Goal: Find specific page/section: Find specific page/section

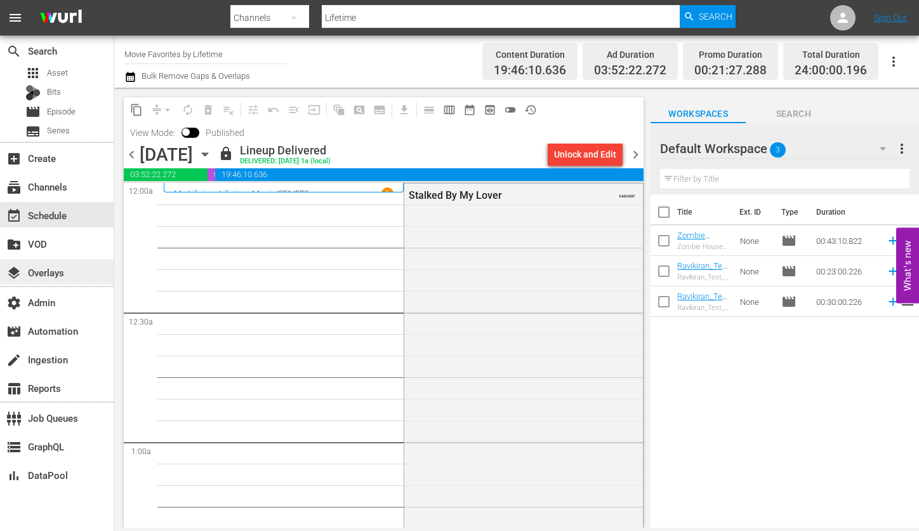
click at [74, 272] on div "layers Overlays" at bounding box center [57, 271] width 114 height 25
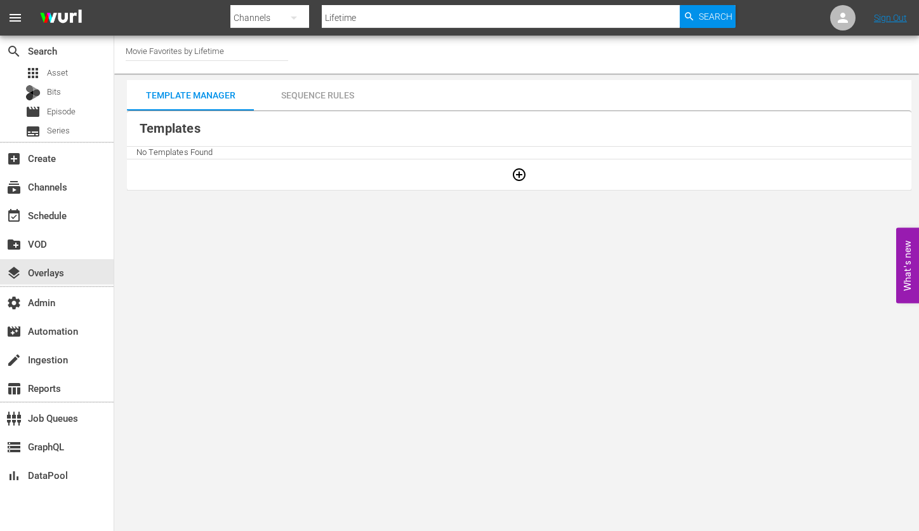
click at [420, 6] on input "Lifetime" at bounding box center [501, 18] width 358 height 30
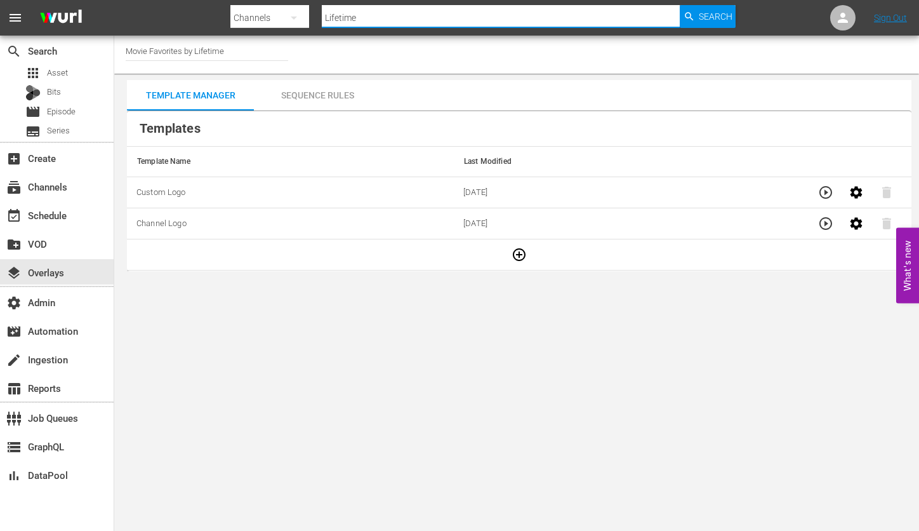
click at [420, 6] on input "Lifetime" at bounding box center [501, 18] width 358 height 30
click at [297, 18] on icon "button" at bounding box center [293, 17] width 15 height 15
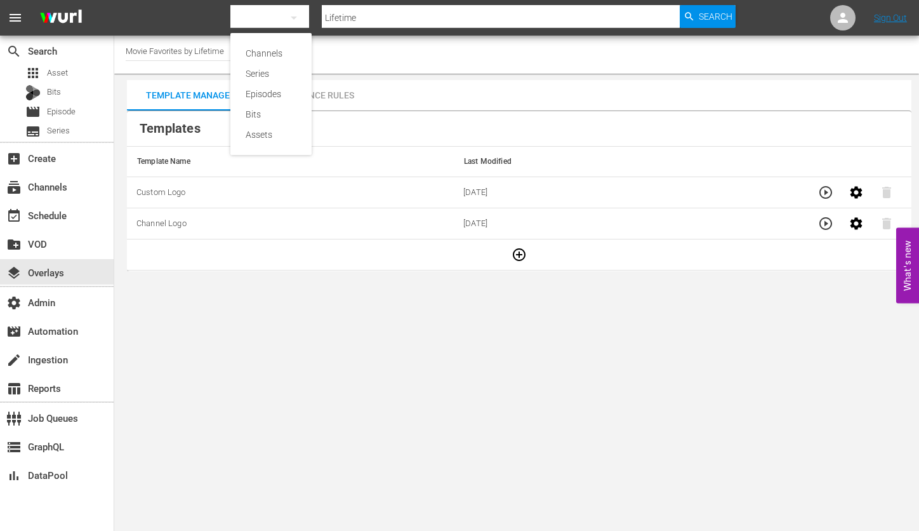
click at [284, 51] on div "Channels" at bounding box center [271, 53] width 51 height 20
click at [414, 12] on input "Lifetime" at bounding box center [501, 18] width 358 height 30
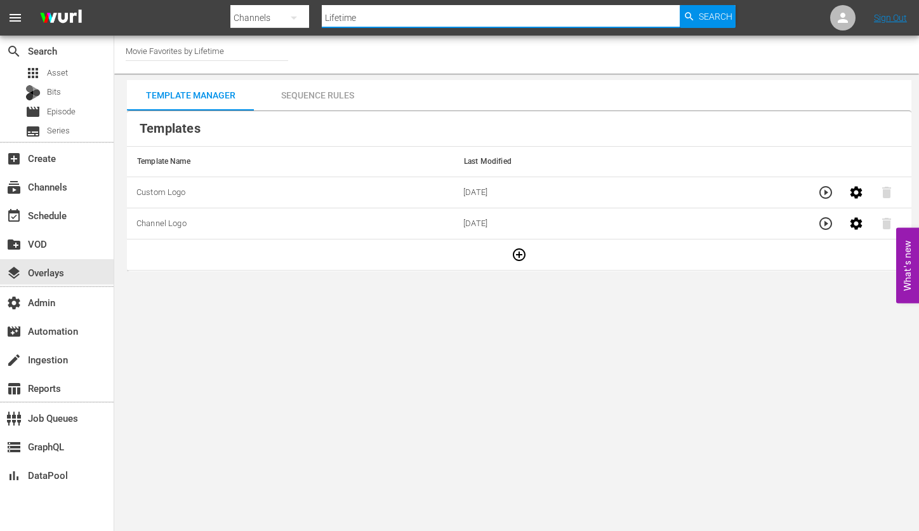
click at [414, 12] on input "Lifetime" at bounding box center [501, 18] width 358 height 30
type input "external3"
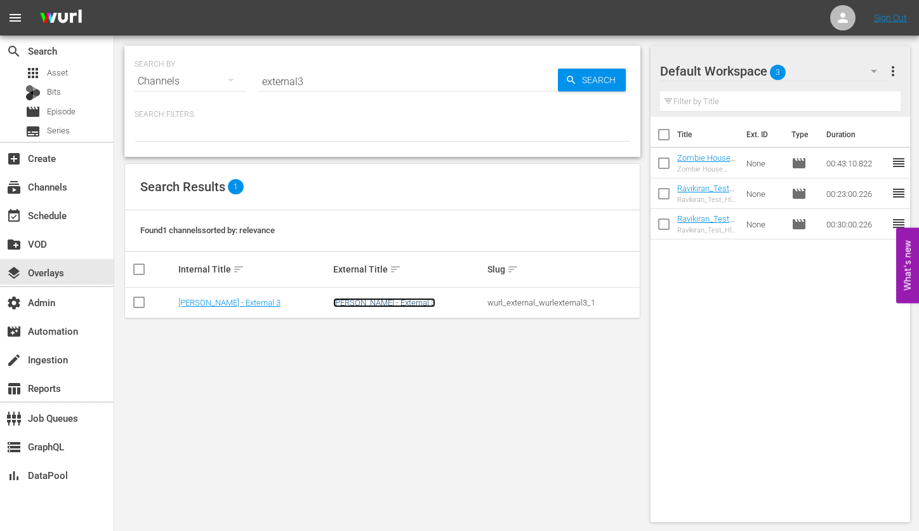
click at [376, 301] on link "[PERSON_NAME] - External 3" at bounding box center [384, 303] width 102 height 10
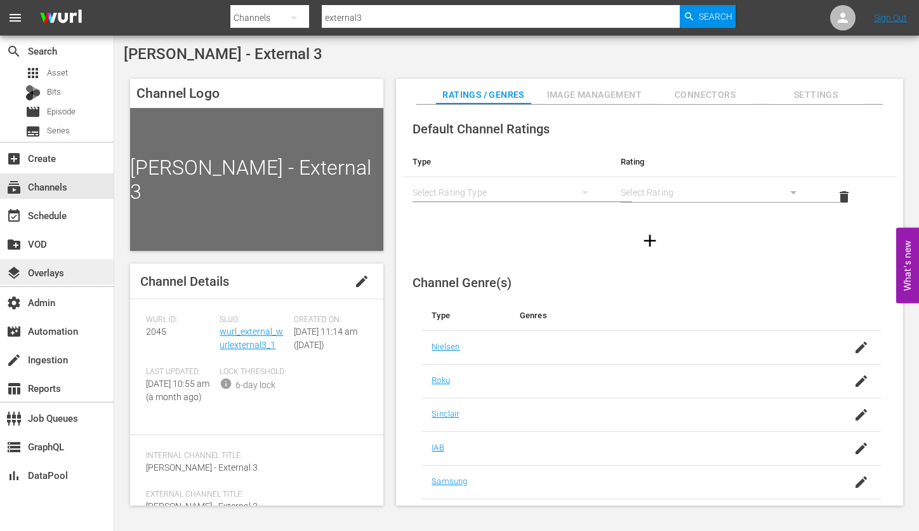
click at [74, 280] on div "layers Overlays" at bounding box center [57, 271] width 114 height 25
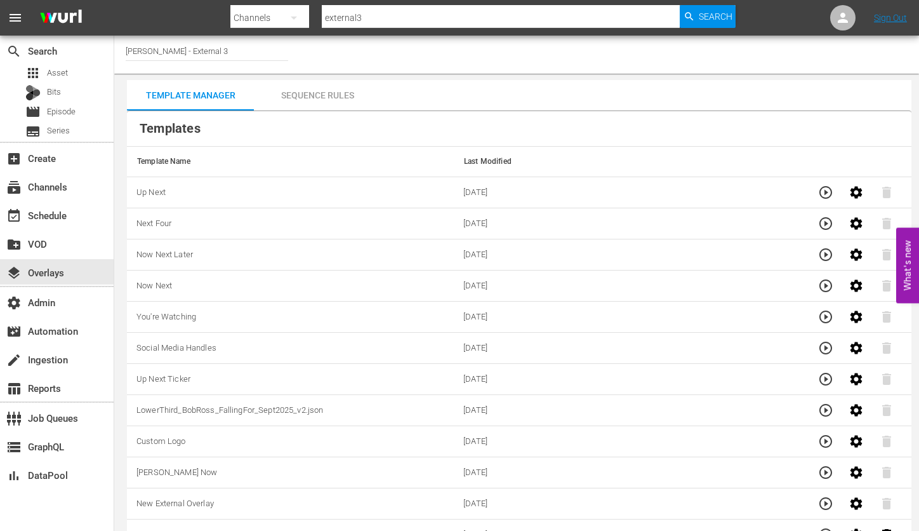
scroll to position [10, 0]
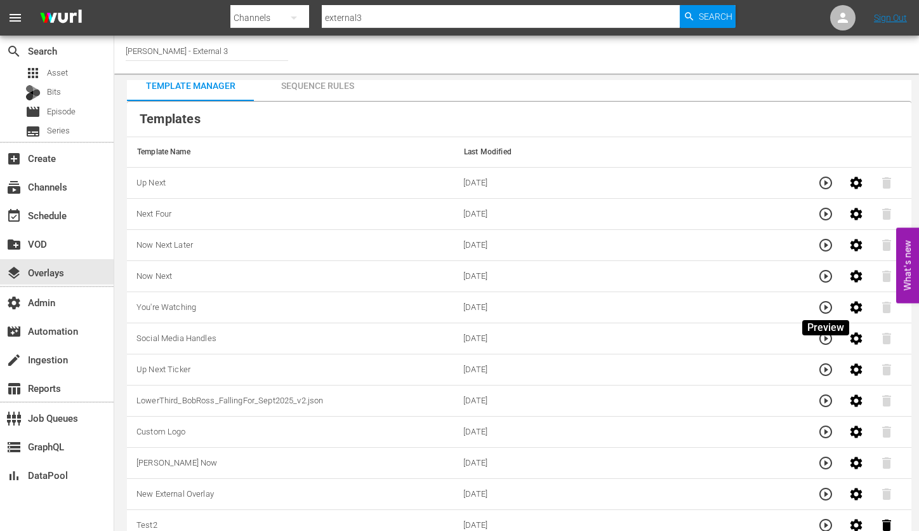
click at [822, 302] on icon "button" at bounding box center [825, 307] width 13 height 13
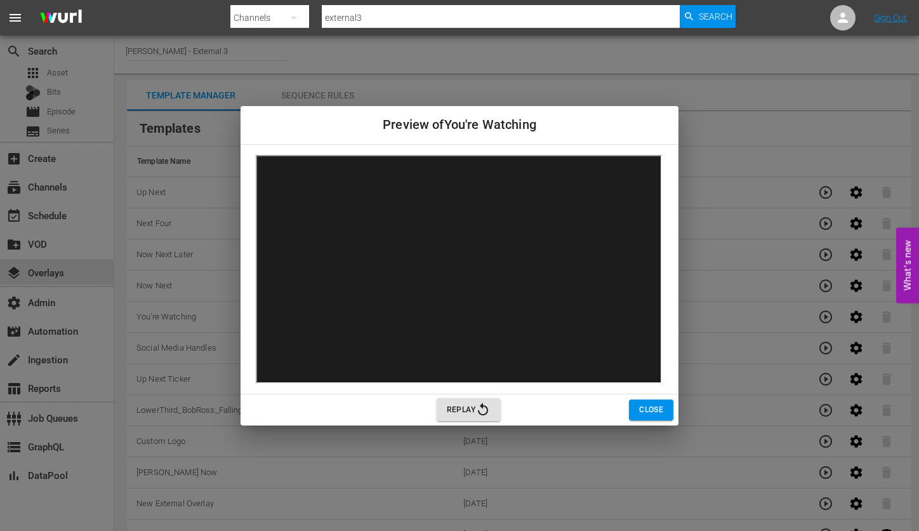
scroll to position [0, 0]
click at [647, 411] on span "Close" at bounding box center [651, 409] width 24 height 13
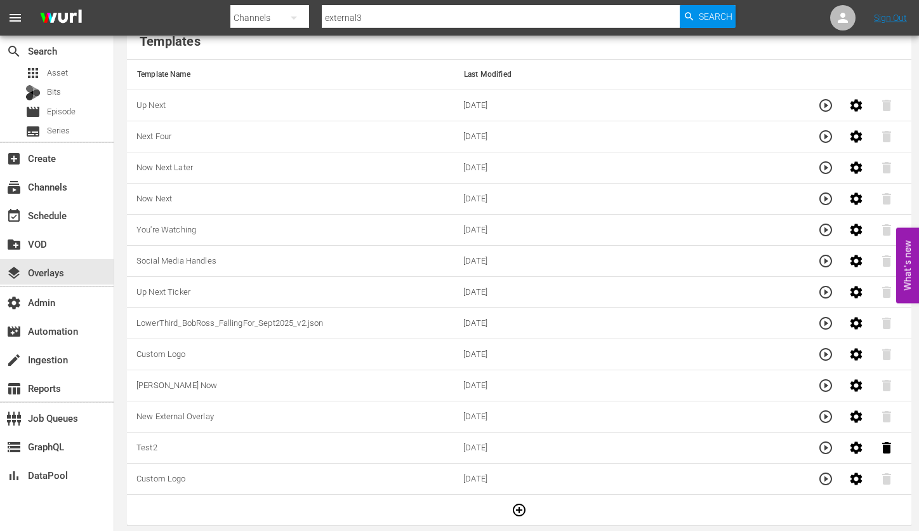
scroll to position [88, 0]
click at [825, 286] on icon "button" at bounding box center [825, 290] width 15 height 15
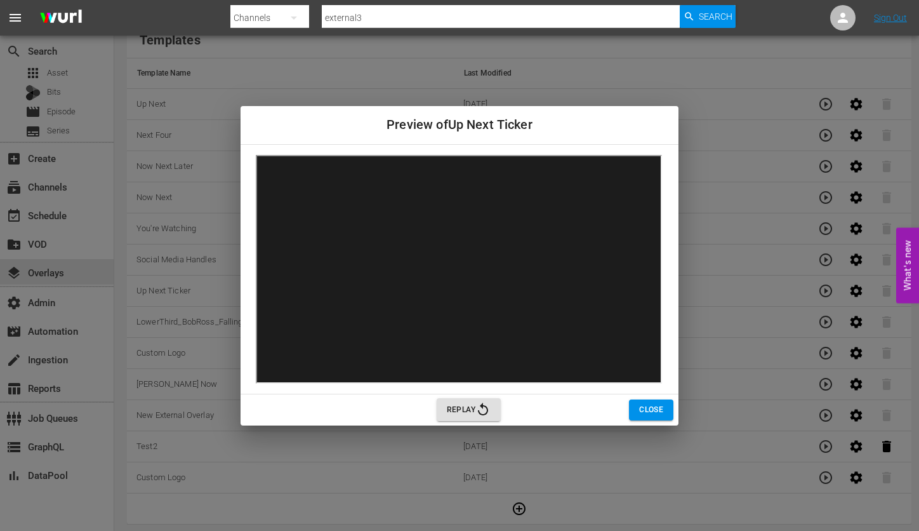
click at [659, 413] on span "Close" at bounding box center [651, 409] width 24 height 13
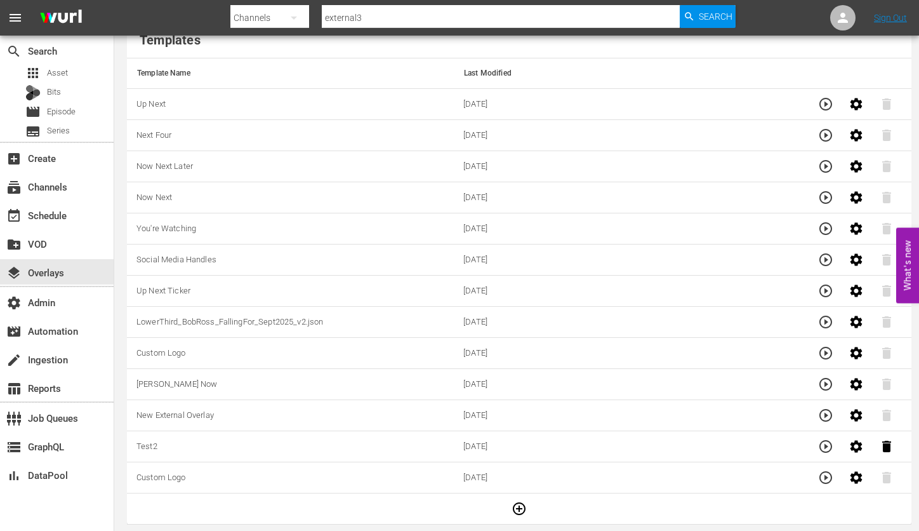
scroll to position [0, 0]
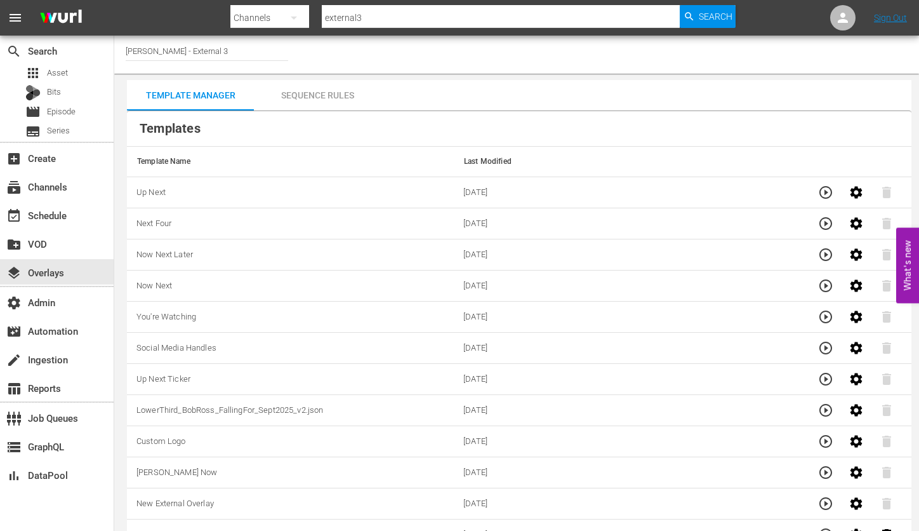
click at [318, 95] on div "Sequence Rules" at bounding box center [317, 95] width 127 height 30
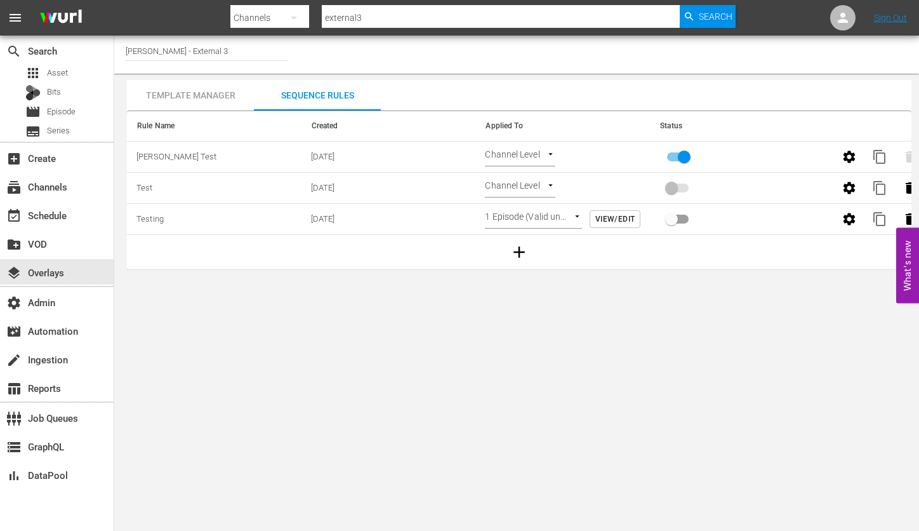
click at [190, 100] on div "Template Manager" at bounding box center [190, 95] width 127 height 30
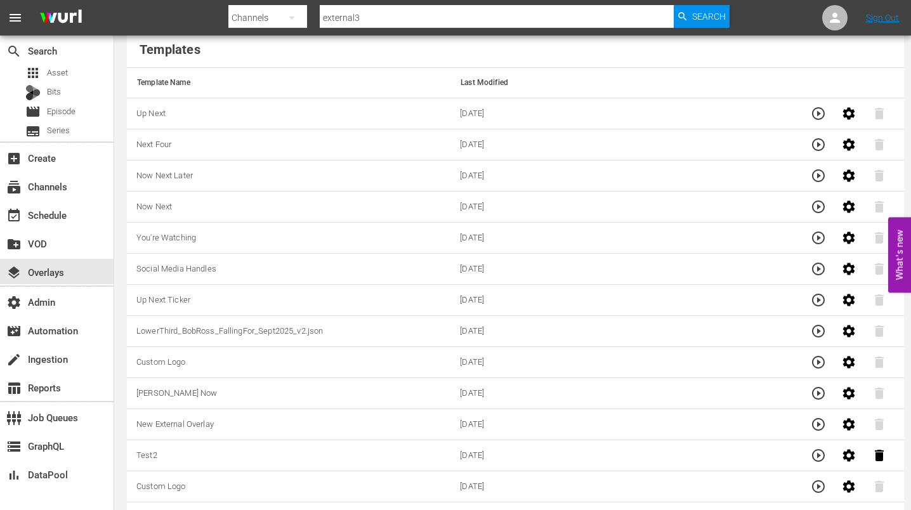
scroll to position [109, 0]
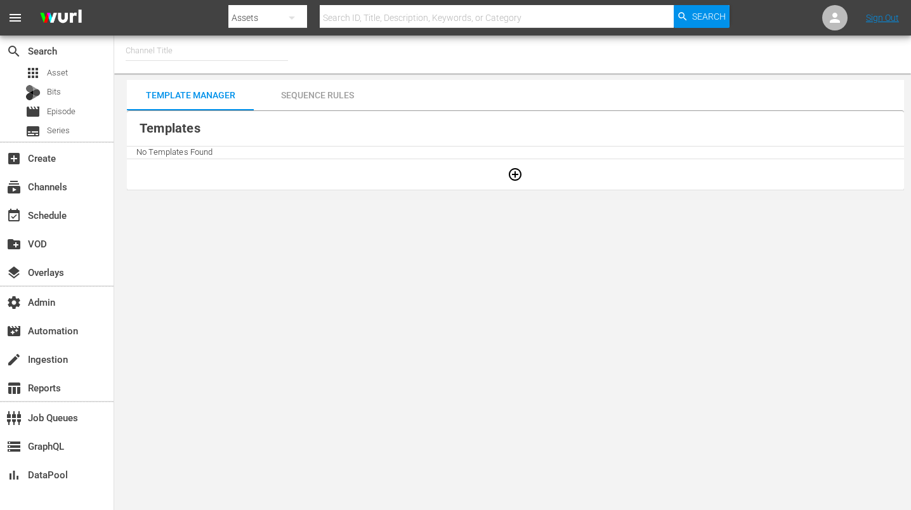
type input "SPEEDVISION (1325)"
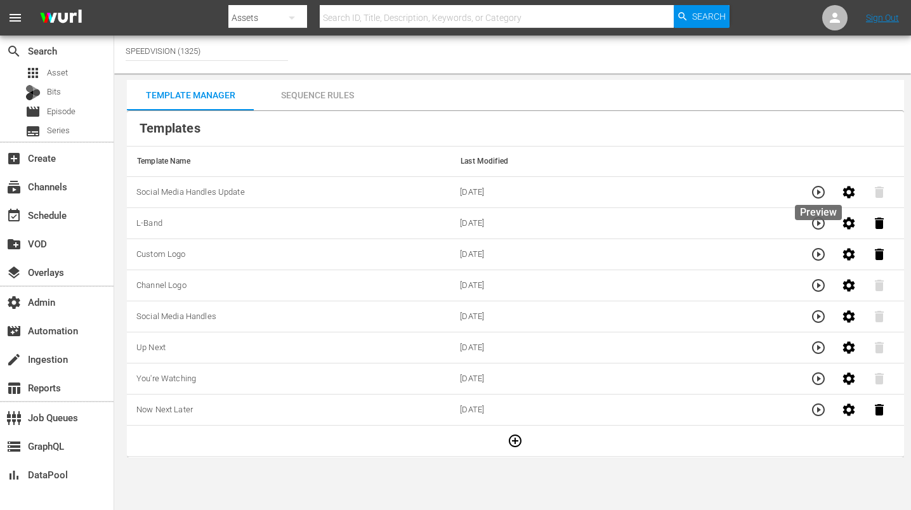
click at [818, 193] on icon "button" at bounding box center [818, 192] width 13 height 13
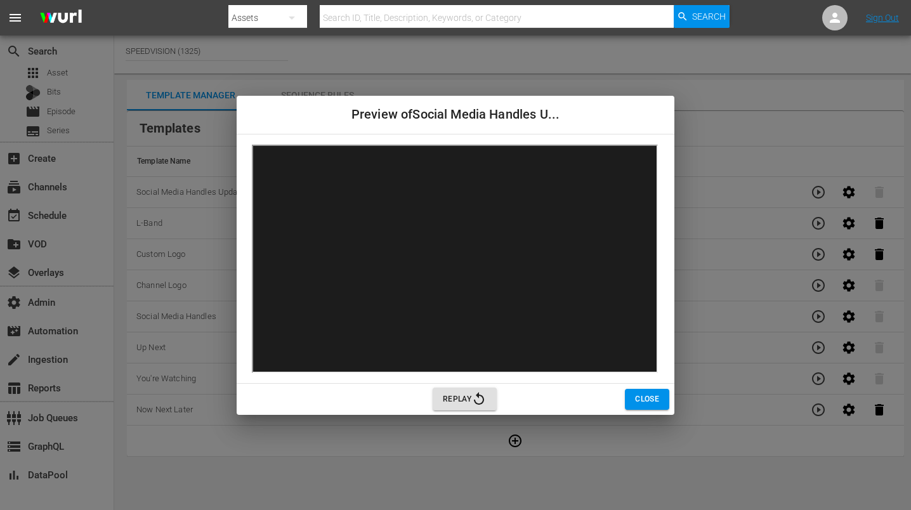
click at [469, 402] on span "Replay" at bounding box center [465, 399] width 44 height 15
click at [643, 402] on span "Close" at bounding box center [647, 399] width 24 height 13
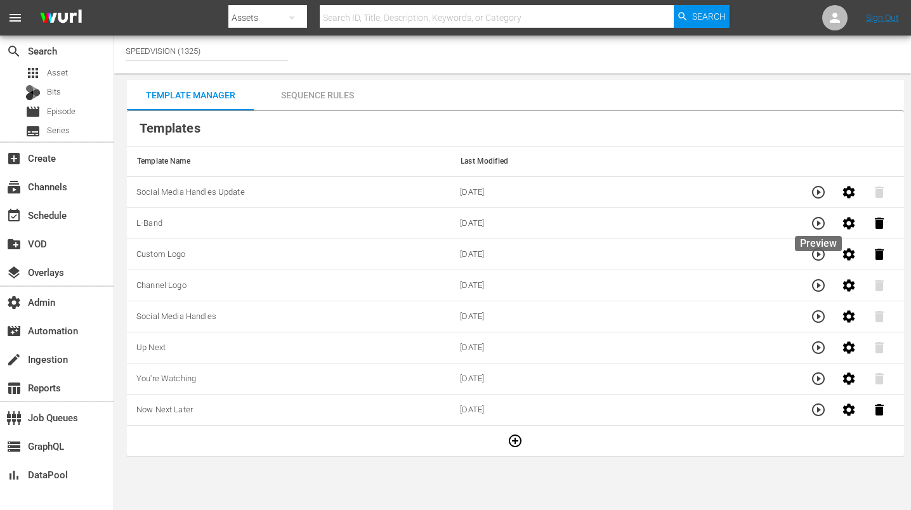
click at [821, 222] on icon "button" at bounding box center [818, 223] width 15 height 15
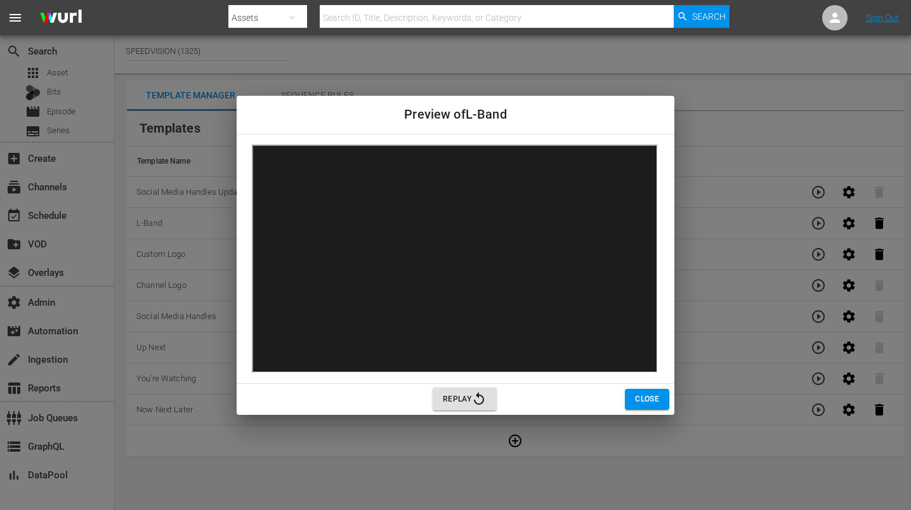
click at [639, 395] on span "Close" at bounding box center [647, 399] width 24 height 13
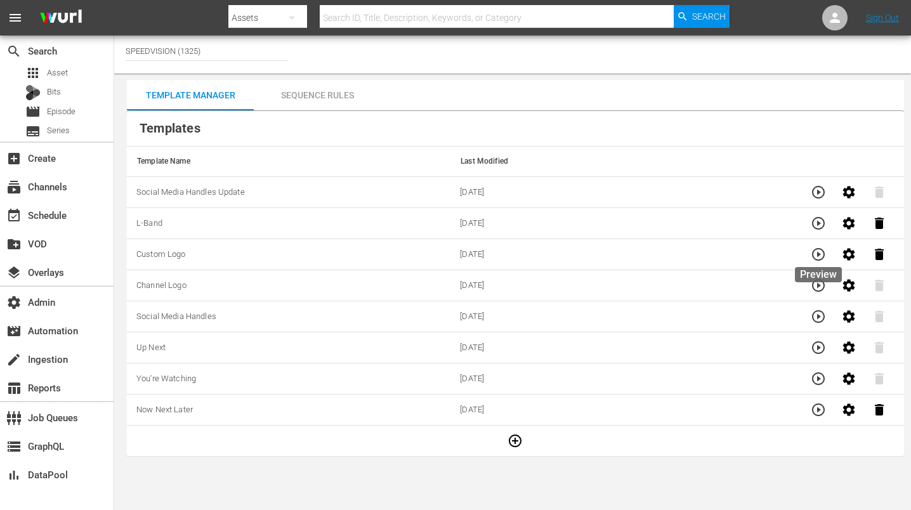
click at [822, 252] on icon "button" at bounding box center [818, 254] width 15 height 15
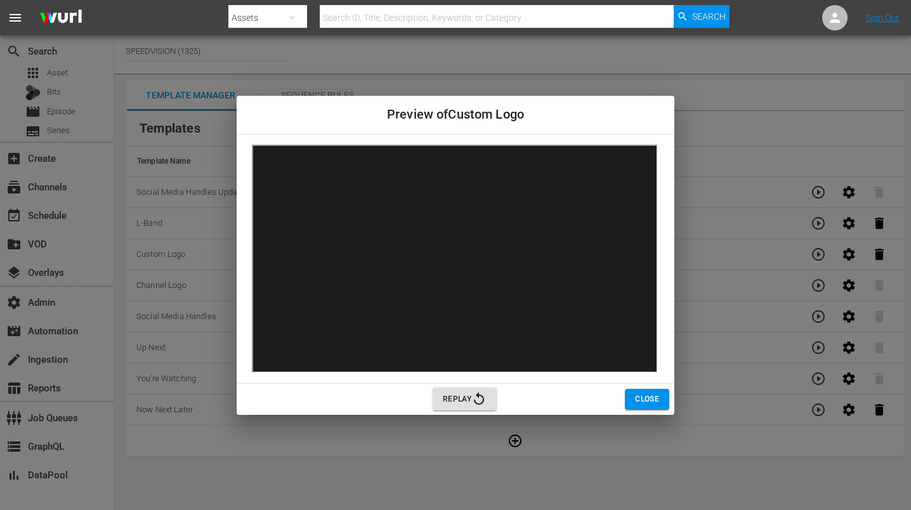
click at [651, 405] on span "Close" at bounding box center [647, 399] width 24 height 13
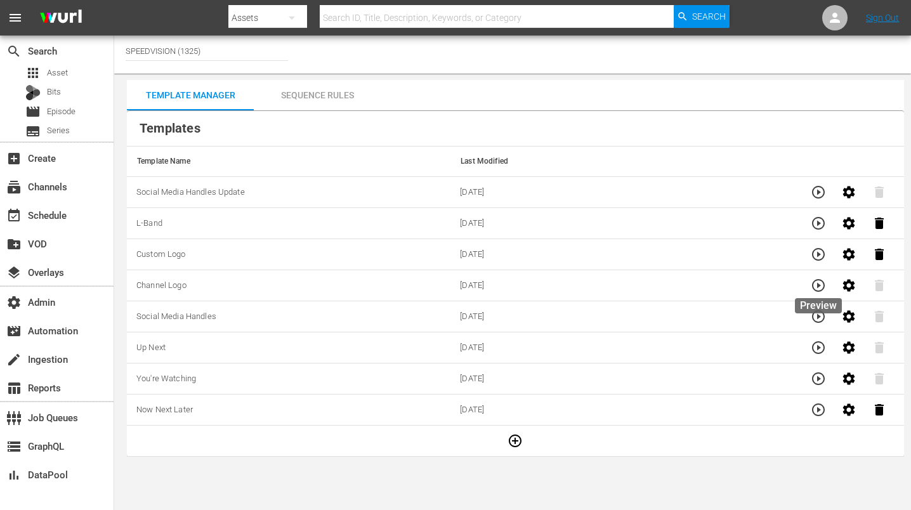
click at [818, 291] on icon "button" at bounding box center [818, 285] width 13 height 13
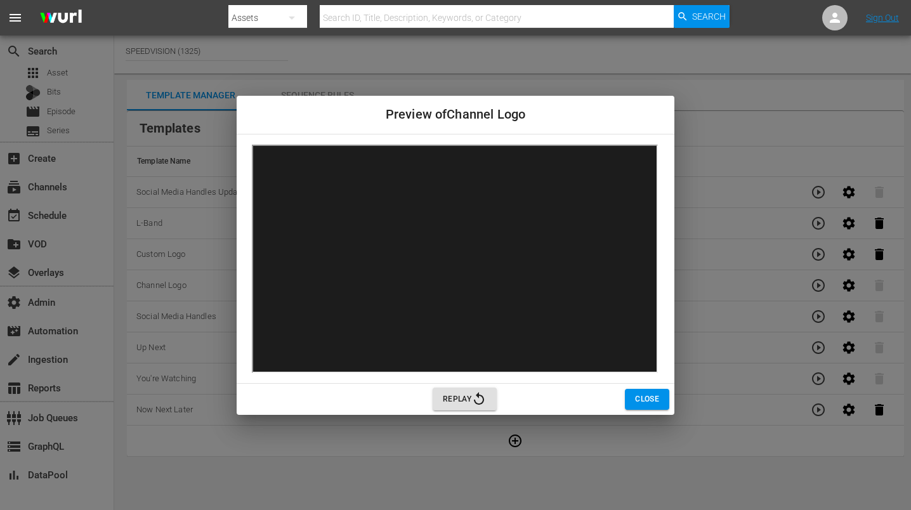
click at [644, 397] on span "Close" at bounding box center [647, 399] width 24 height 13
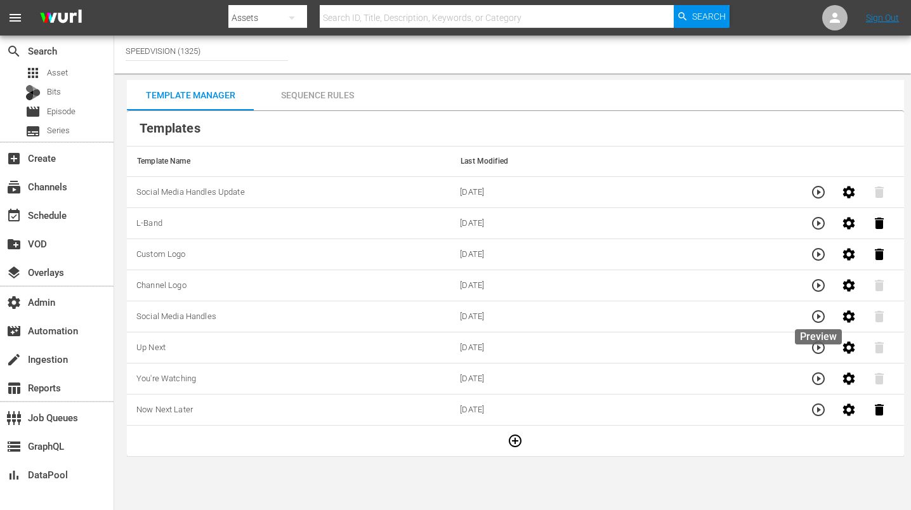
click at [821, 319] on icon "button" at bounding box center [818, 316] width 15 height 15
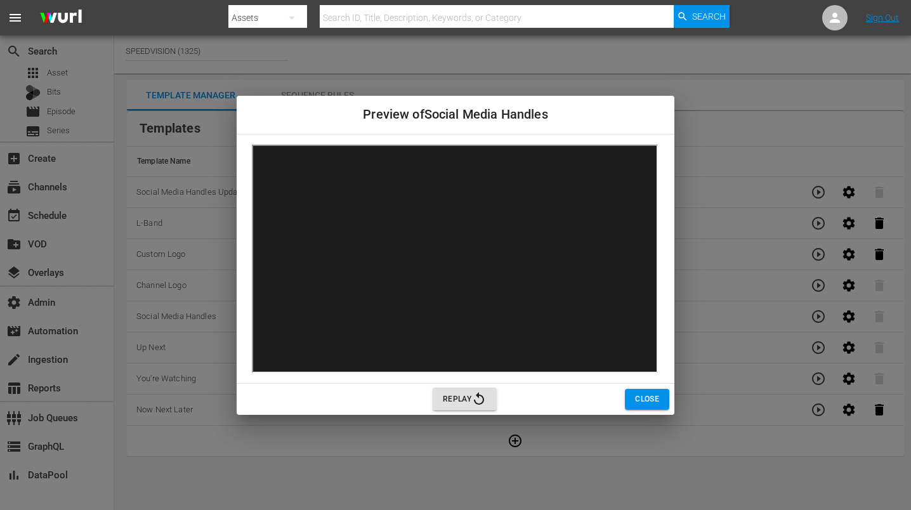
click at [642, 401] on span "Close" at bounding box center [647, 399] width 24 height 13
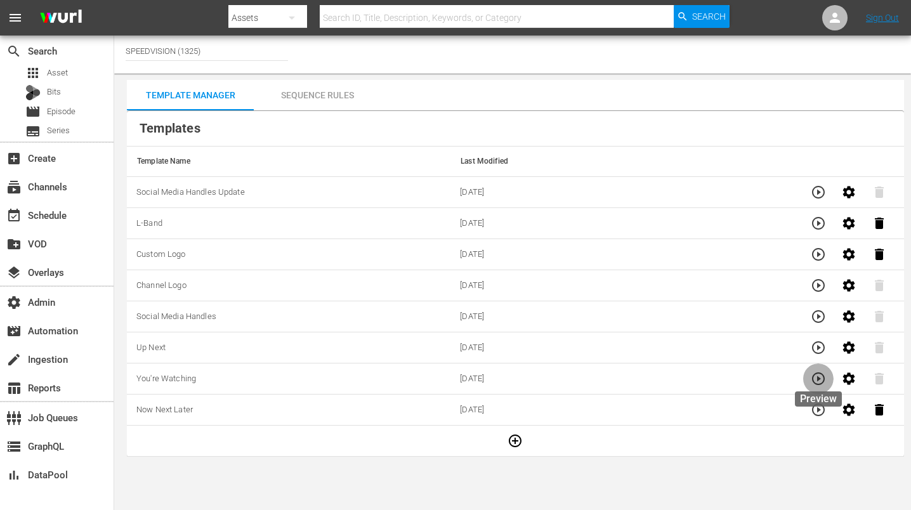
click at [814, 375] on icon "button" at bounding box center [818, 379] width 13 height 13
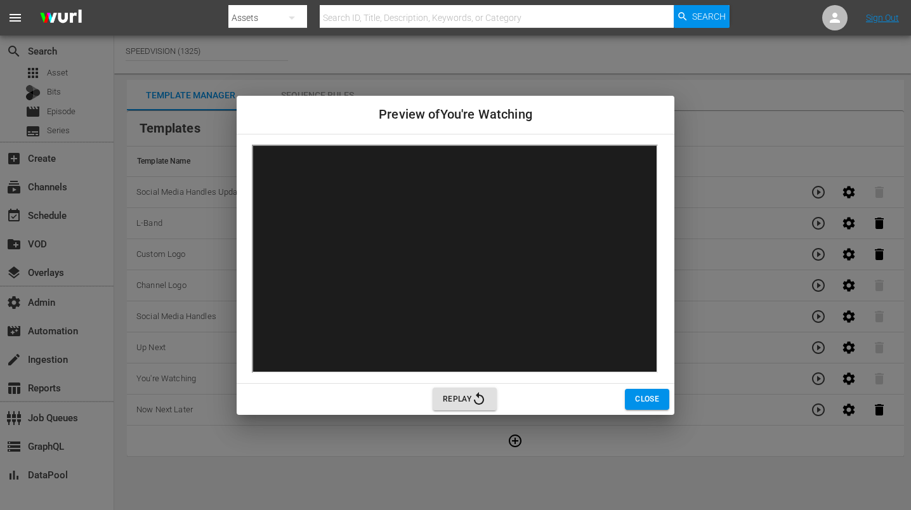
click at [646, 401] on span "Close" at bounding box center [647, 399] width 24 height 13
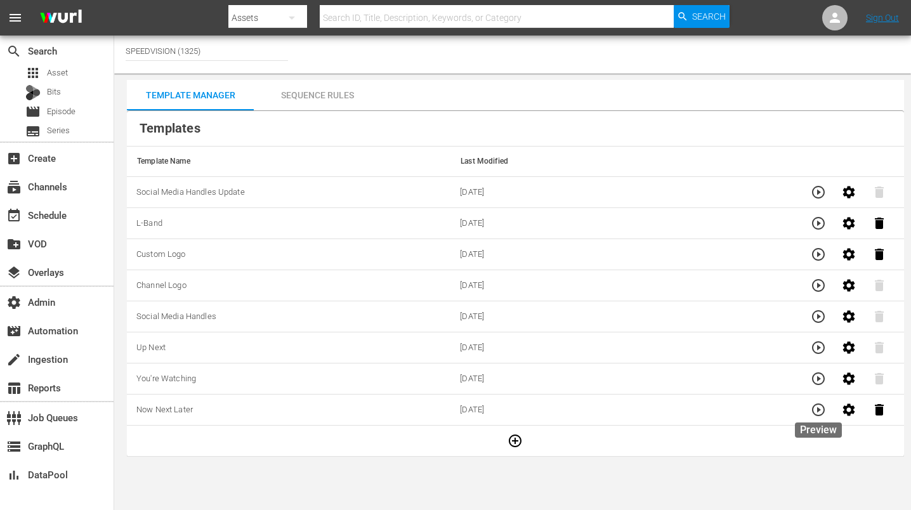
click at [815, 415] on icon "button" at bounding box center [818, 410] width 13 height 13
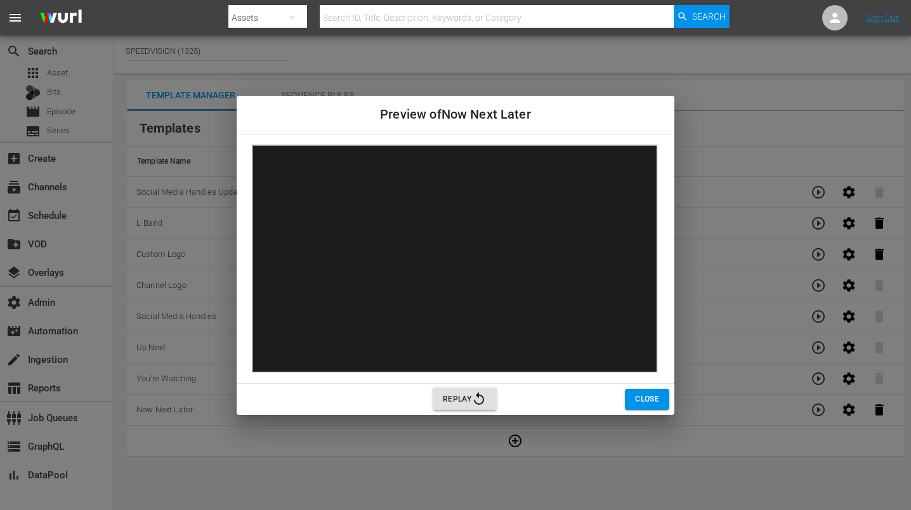
click at [656, 406] on span "Close" at bounding box center [647, 399] width 24 height 13
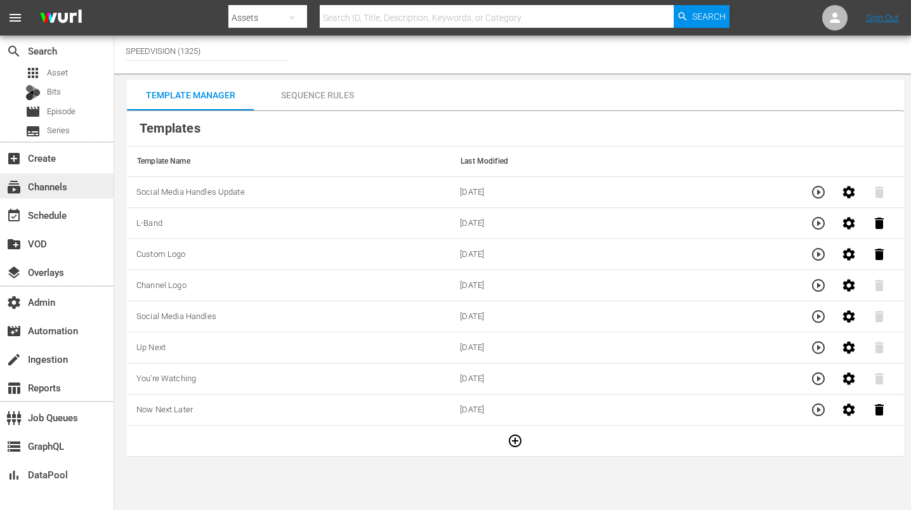
click at [58, 180] on div "subscriptions Channels" at bounding box center [35, 184] width 71 height 11
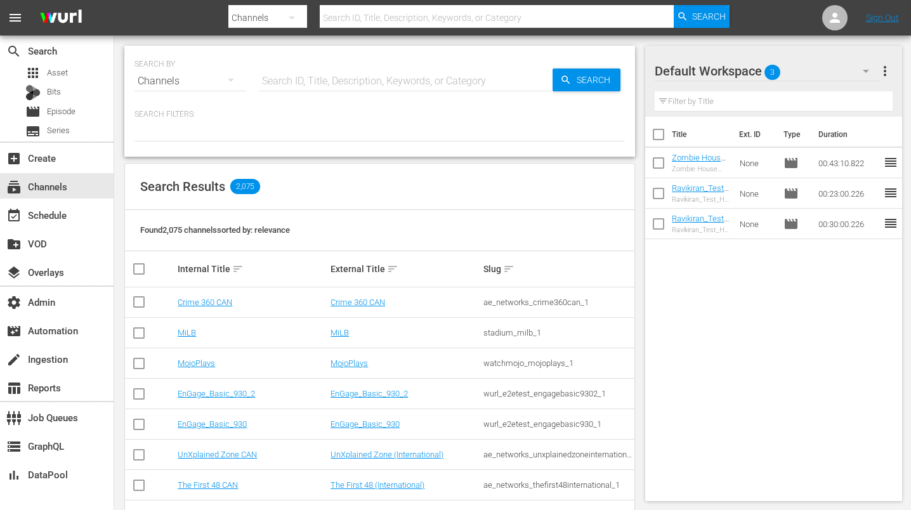
click at [363, 12] on input "text" at bounding box center [497, 18] width 354 height 30
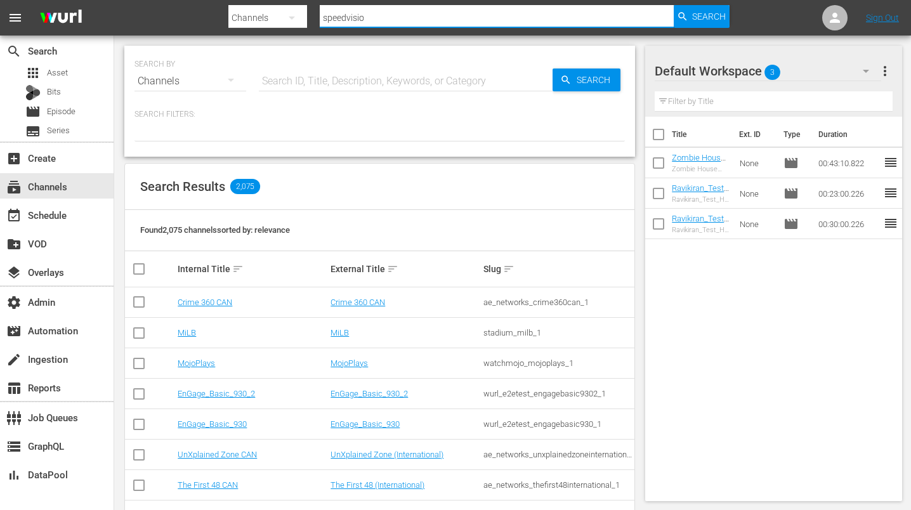
type input "speedvision"
